Goal: Navigation & Orientation: Find specific page/section

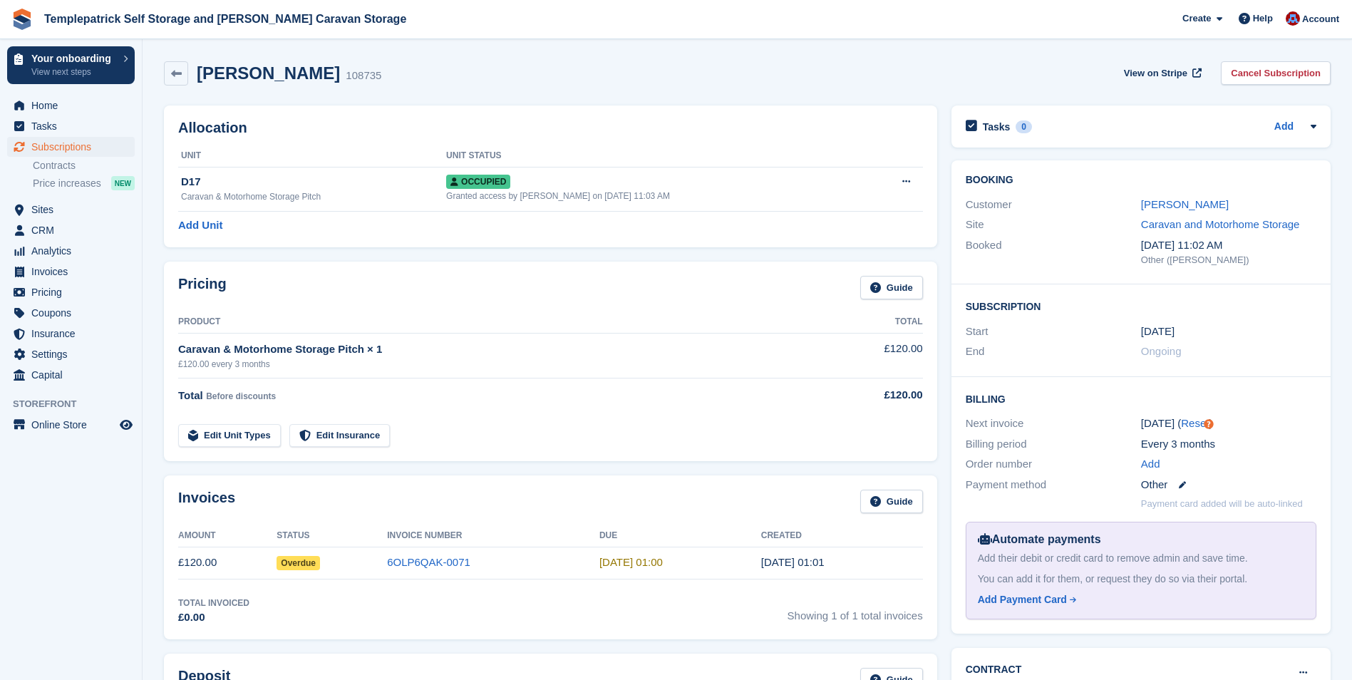
scroll to position [29, 0]
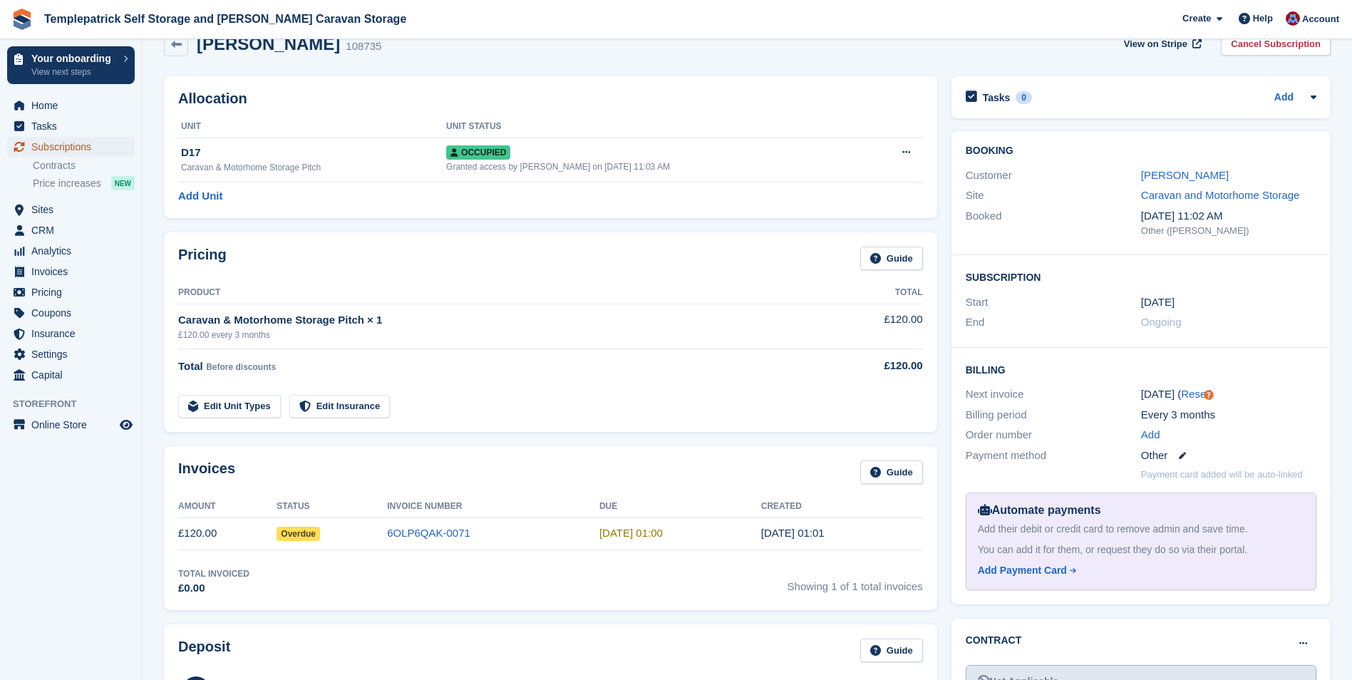
click at [65, 146] on span "Subscriptions" at bounding box center [74, 147] width 86 height 20
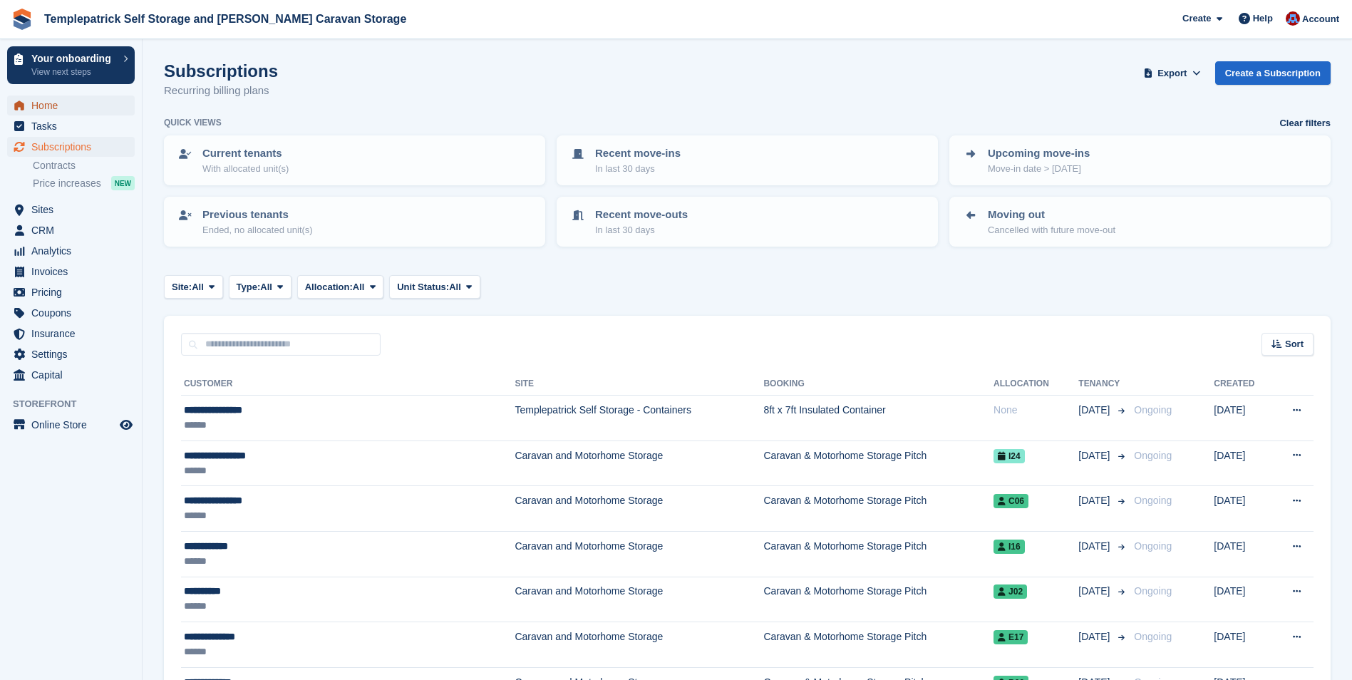
click at [45, 104] on span "Home" at bounding box center [74, 106] width 86 height 20
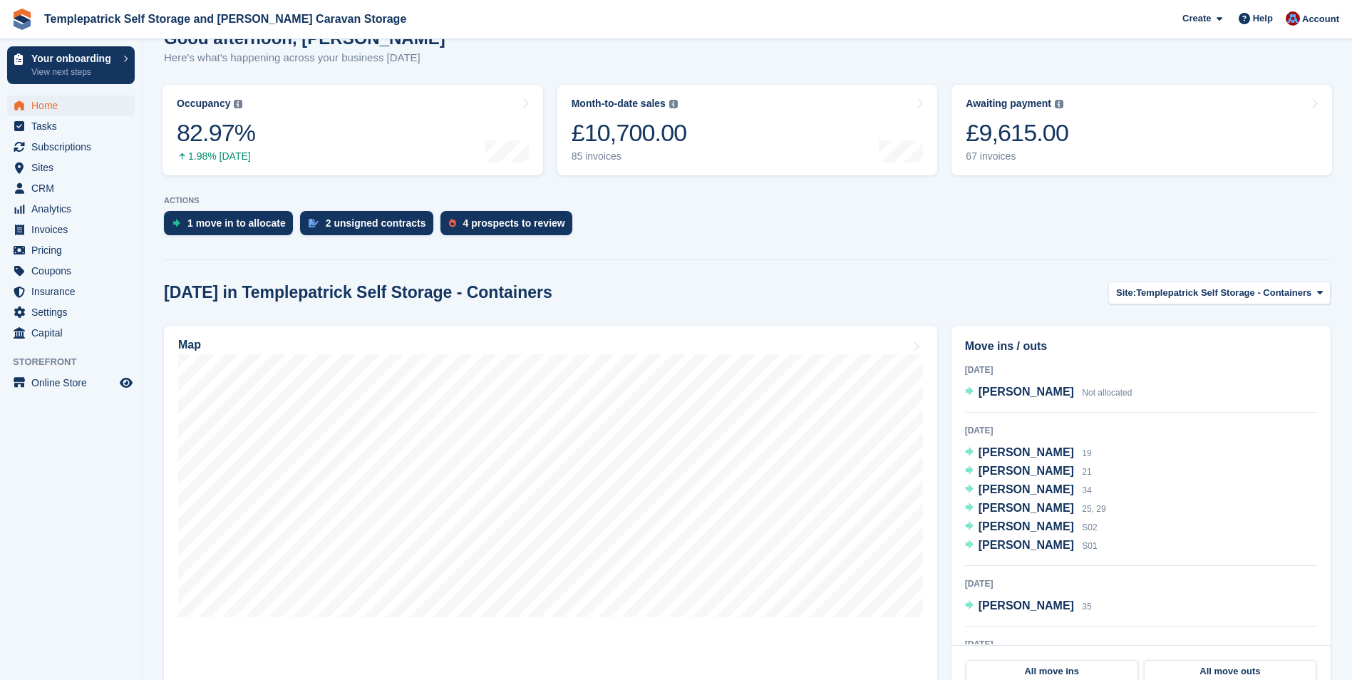
scroll to position [214, 0]
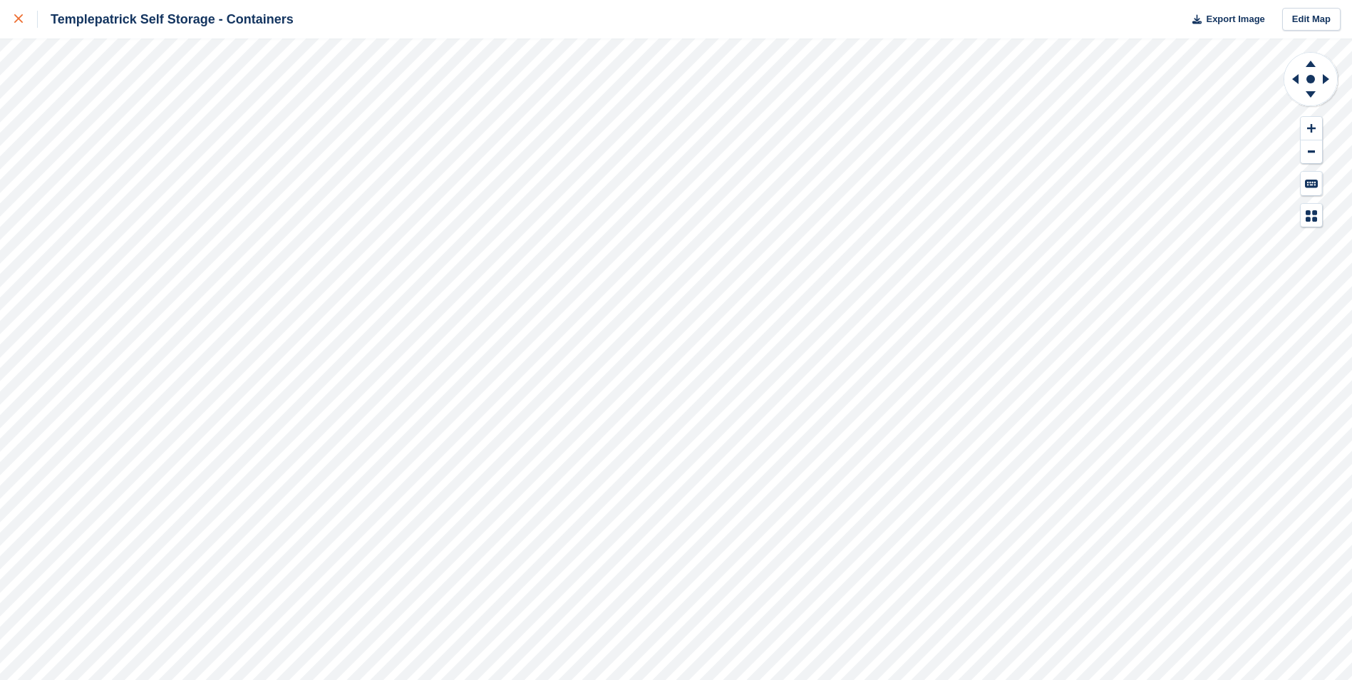
click at [16, 19] on icon at bounding box center [18, 18] width 9 height 9
